Goal: Information Seeking & Learning: Learn about a topic

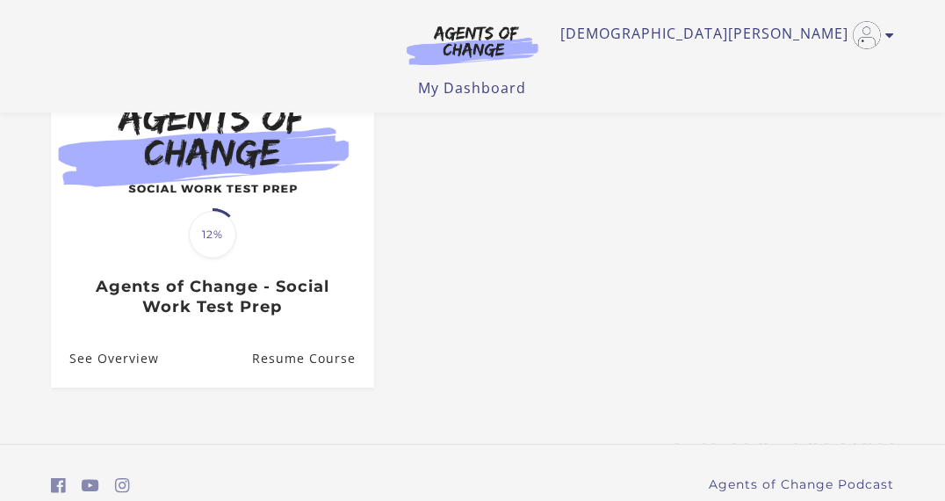
scroll to position [200, 0]
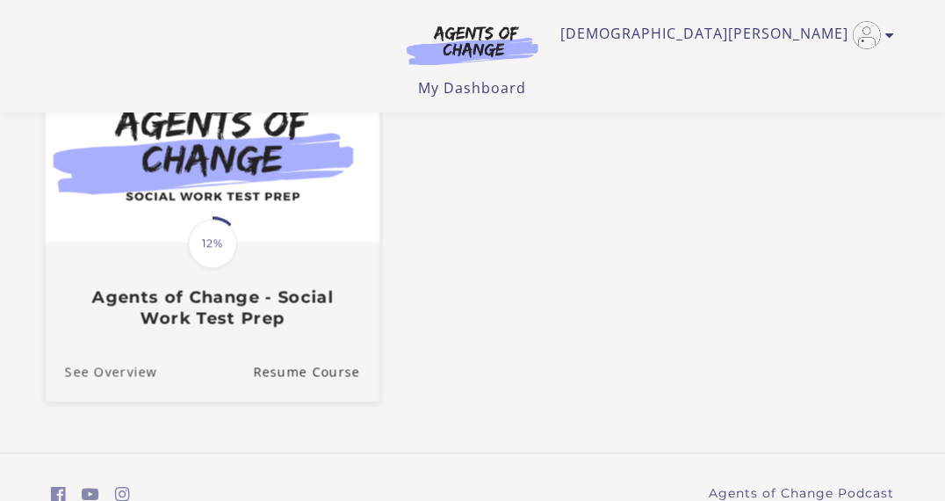
click at [86, 373] on link "See Overview" at bounding box center [102, 372] width 112 height 59
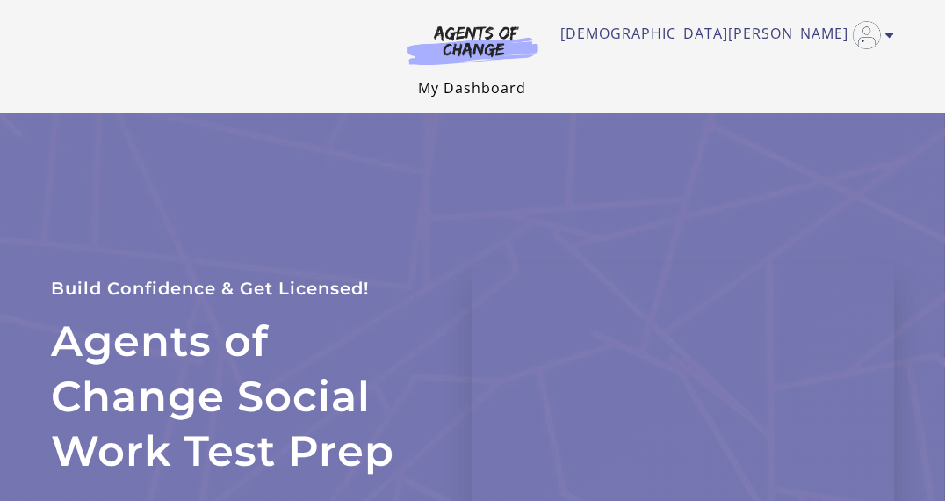
click at [483, 81] on link "My Dashboard" at bounding box center [473, 87] width 108 height 19
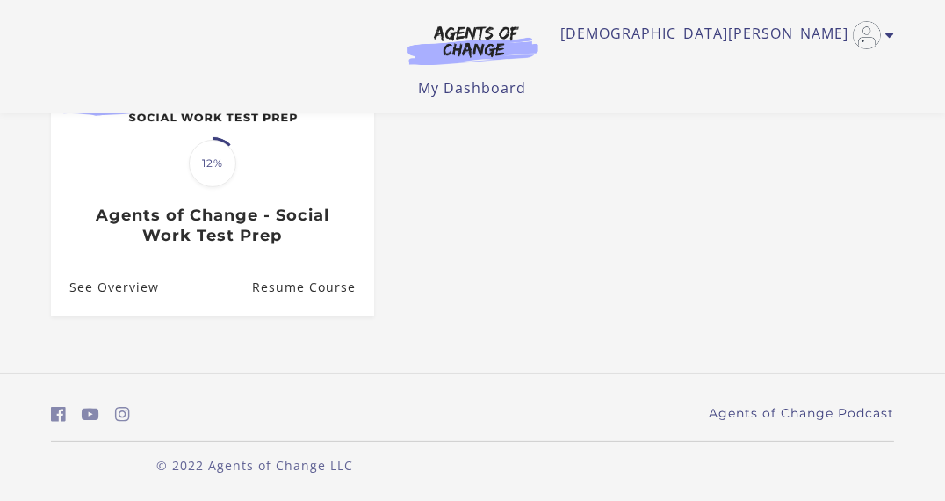
scroll to position [284, 0]
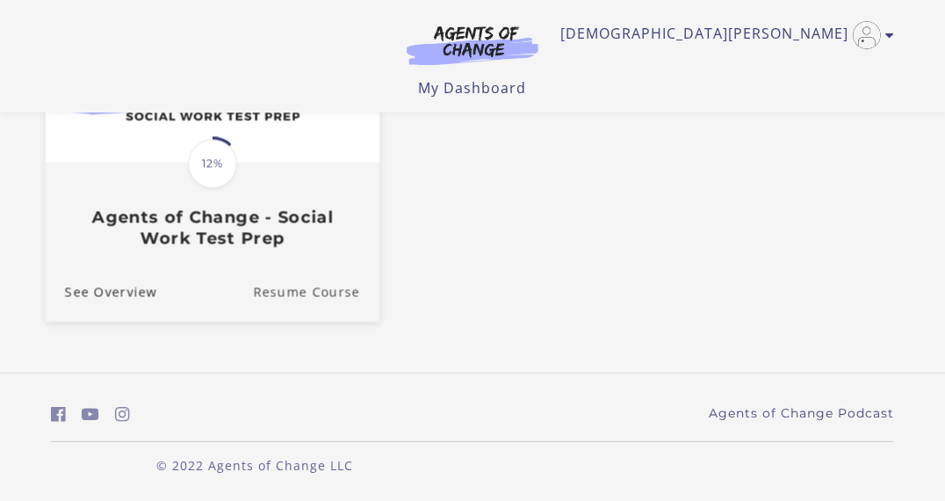
click at [305, 297] on link "Resume Course" at bounding box center [316, 292] width 126 height 59
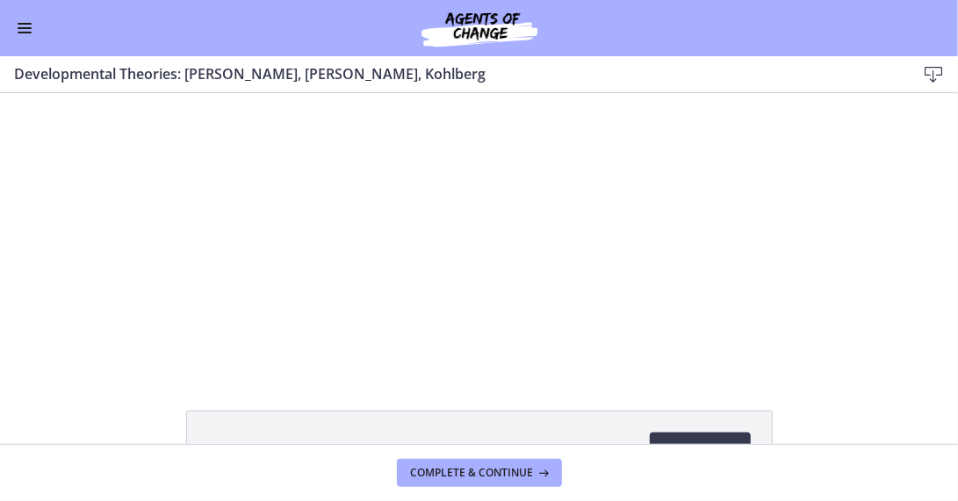
click at [32, 27] on button "Enable menu" at bounding box center [24, 28] width 21 height 21
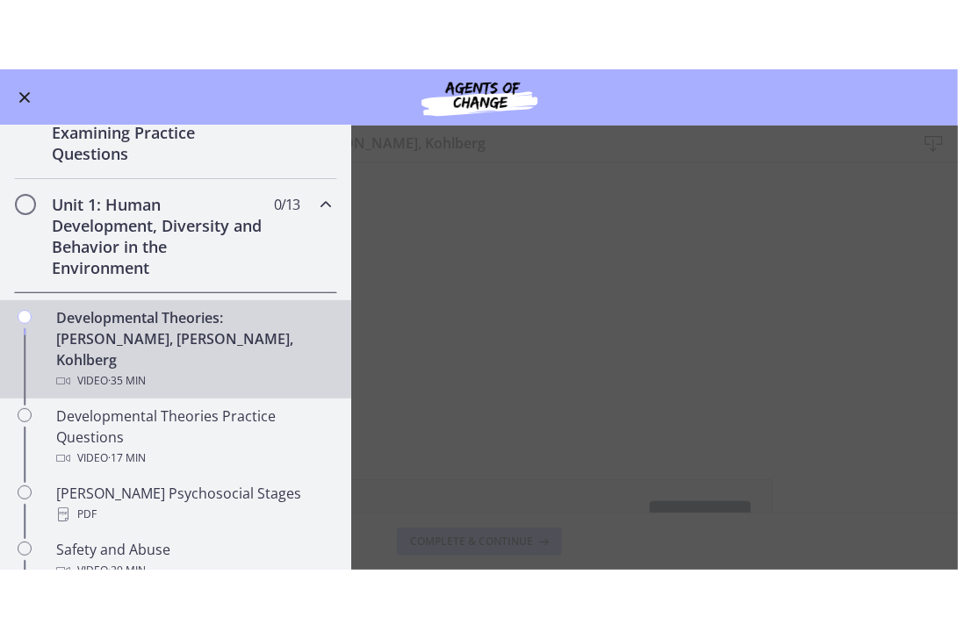
scroll to position [322, 0]
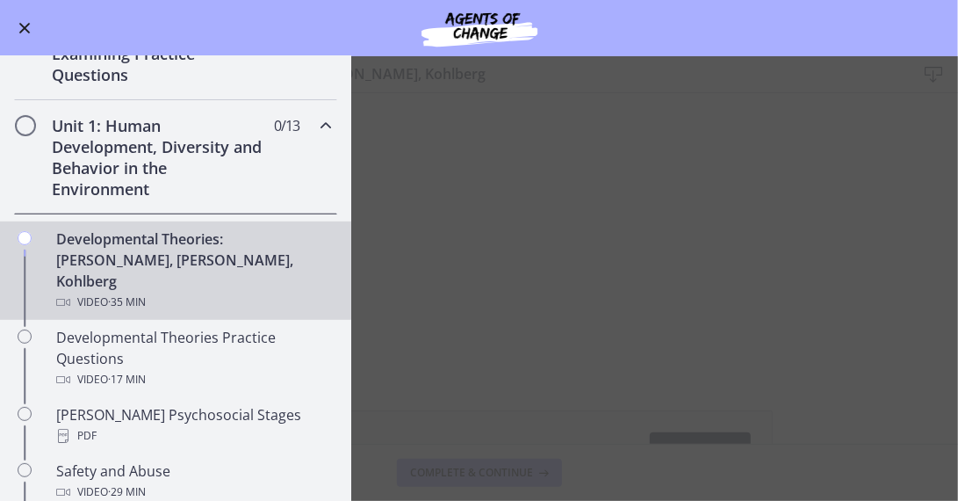
click at [796, 178] on main "Developmental Theories: Erikson, Piaget, Kohlberg Download Enable fullscreen De…" at bounding box center [479, 278] width 958 height 444
click at [265, 262] on div "Developmental Theories: Erikson, Piaget, Kohlberg Video · 35 min" at bounding box center [193, 270] width 274 height 84
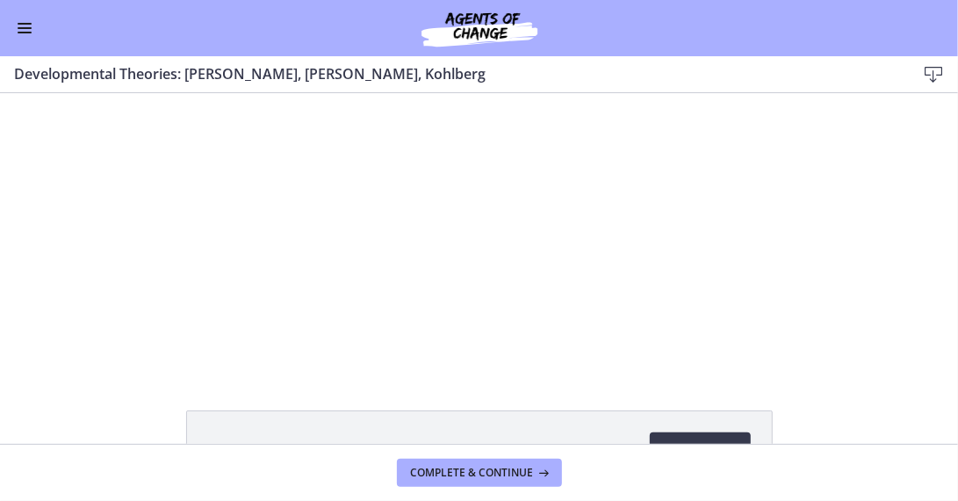
click at [653, 269] on div at bounding box center [480, 230] width 492 height 277
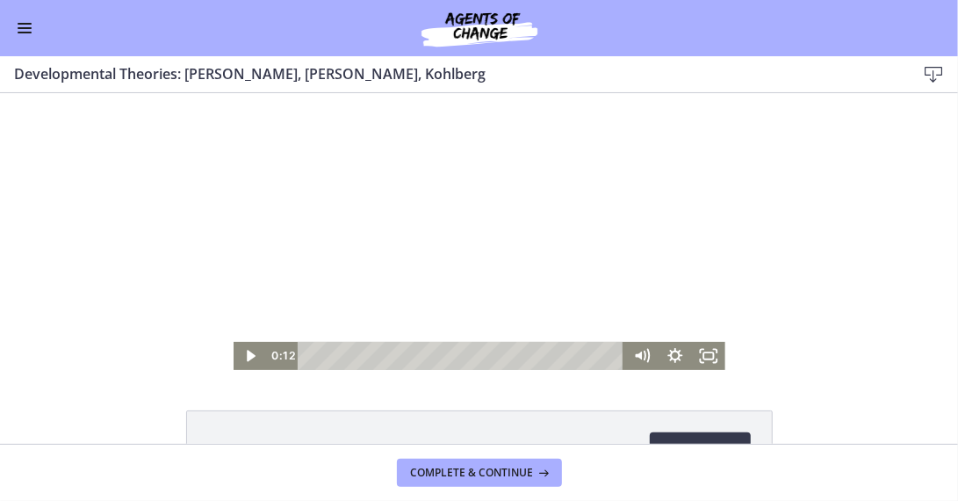
click at [608, 250] on div at bounding box center [480, 230] width 492 height 277
click at [695, 359] on icon "Fullscreen" at bounding box center [707, 355] width 33 height 28
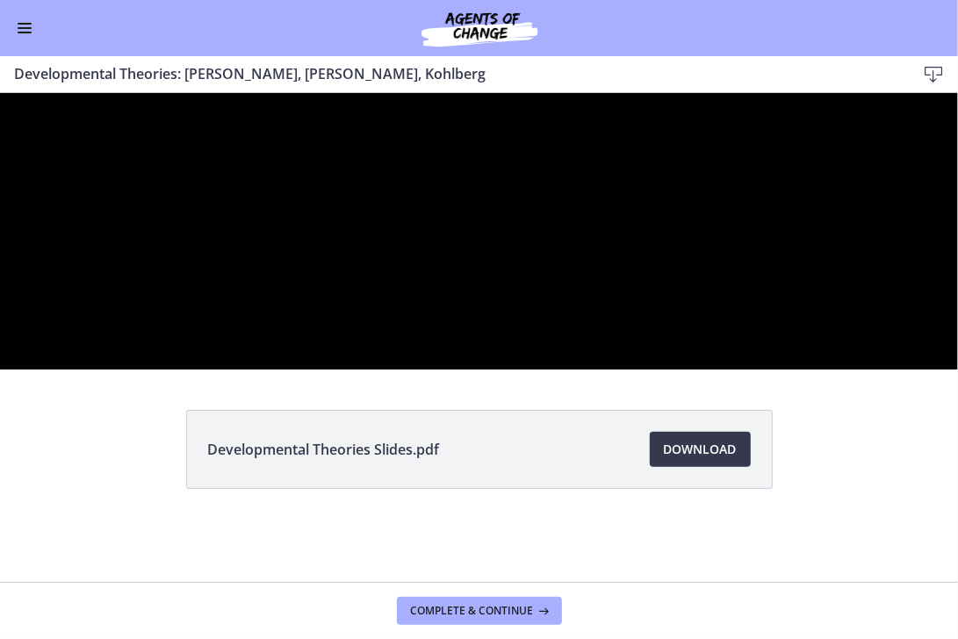
click at [919, 335] on button "Unfullscreen" at bounding box center [939, 352] width 40 height 34
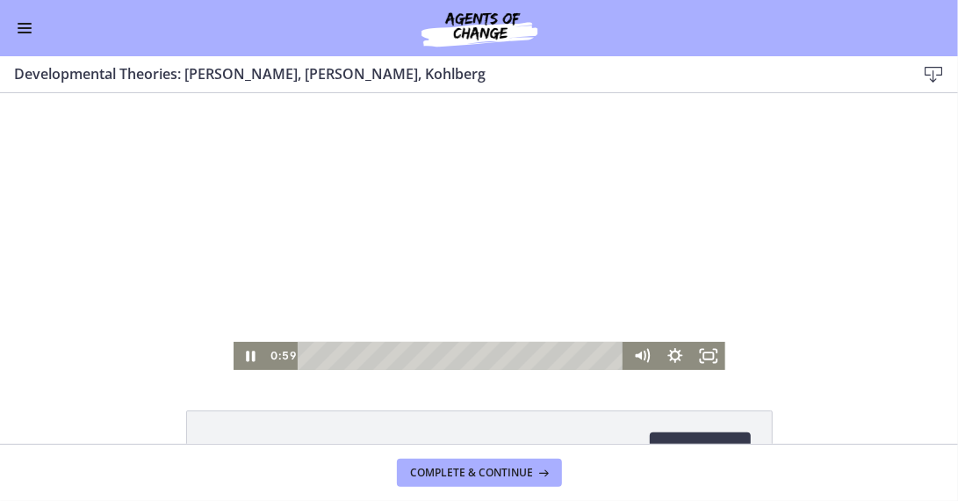
click at [410, 213] on div at bounding box center [480, 230] width 492 height 277
click at [703, 352] on icon "Fullscreen" at bounding box center [709, 354] width 40 height 33
